Goal: Task Accomplishment & Management: Complete application form

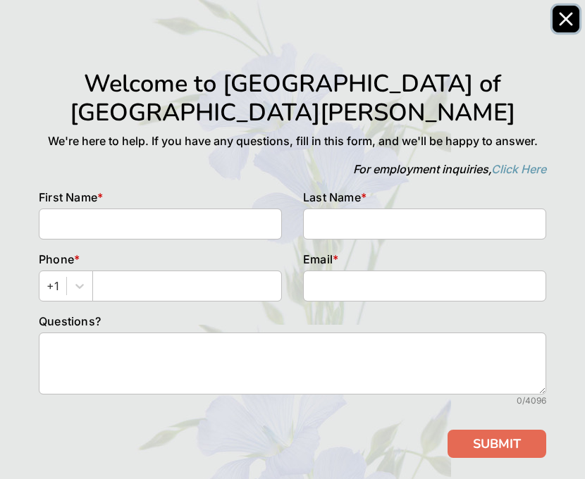
click at [566, 20] on icon "Close" at bounding box center [565, 18] width 11 height 11
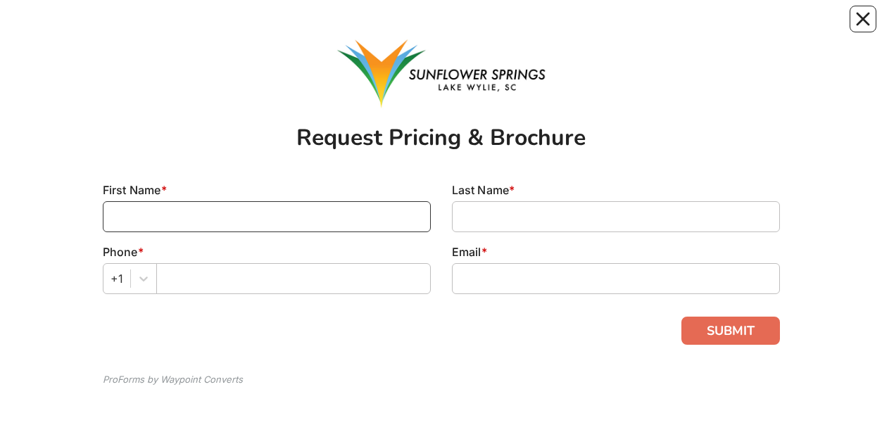
click at [179, 217] on input at bounding box center [267, 216] width 328 height 31
type input "[PERSON_NAME]"
type input "[EMAIL_ADDRESS][DOMAIN_NAME]"
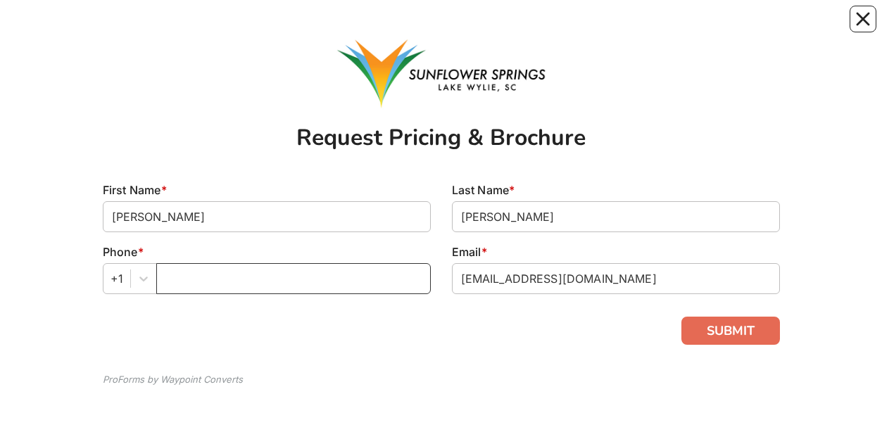
click at [169, 277] on input "text" at bounding box center [293, 278] width 275 height 31
type input "5038697158"
click at [721, 327] on button "SUBMIT" at bounding box center [731, 331] width 99 height 28
